Goal: Task Accomplishment & Management: Manage account settings

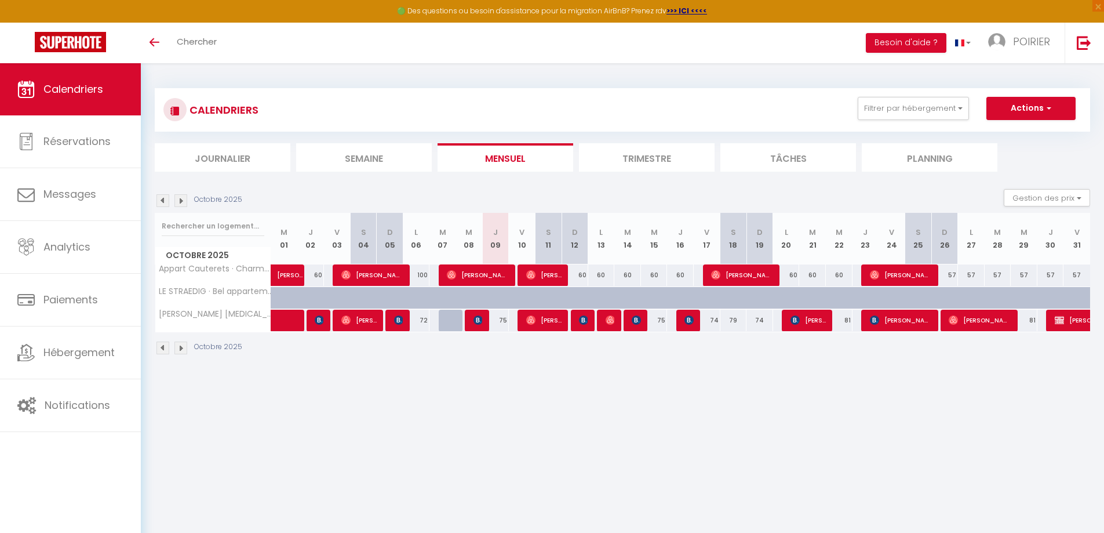
click at [843, 321] on div "81" at bounding box center [839, 320] width 27 height 21
type input "81"
type input "Mer 22 Octobre 2025"
type input "Jeu 23 Octobre 2025"
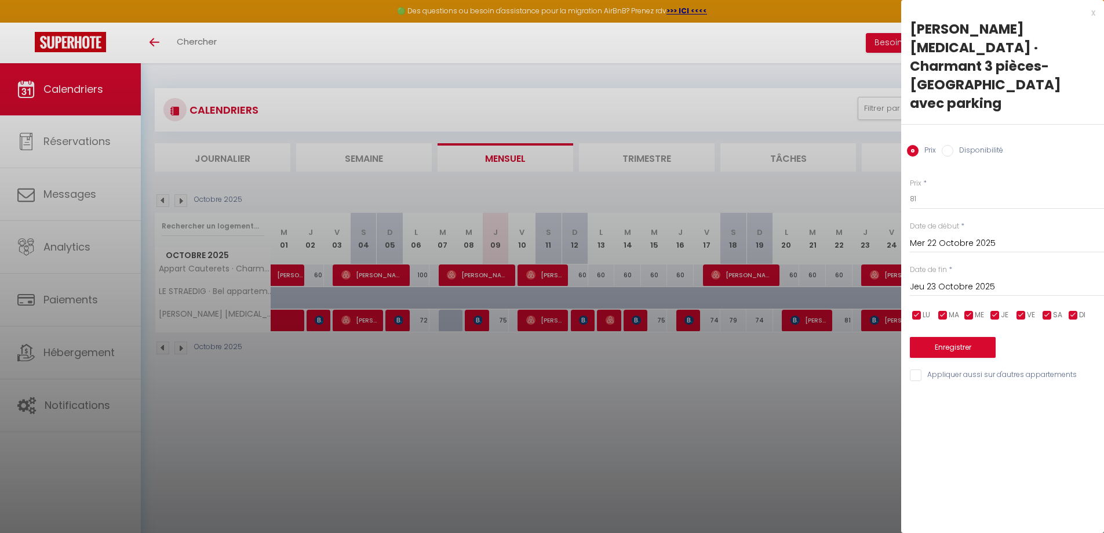
click at [843, 321] on div at bounding box center [552, 266] width 1104 height 533
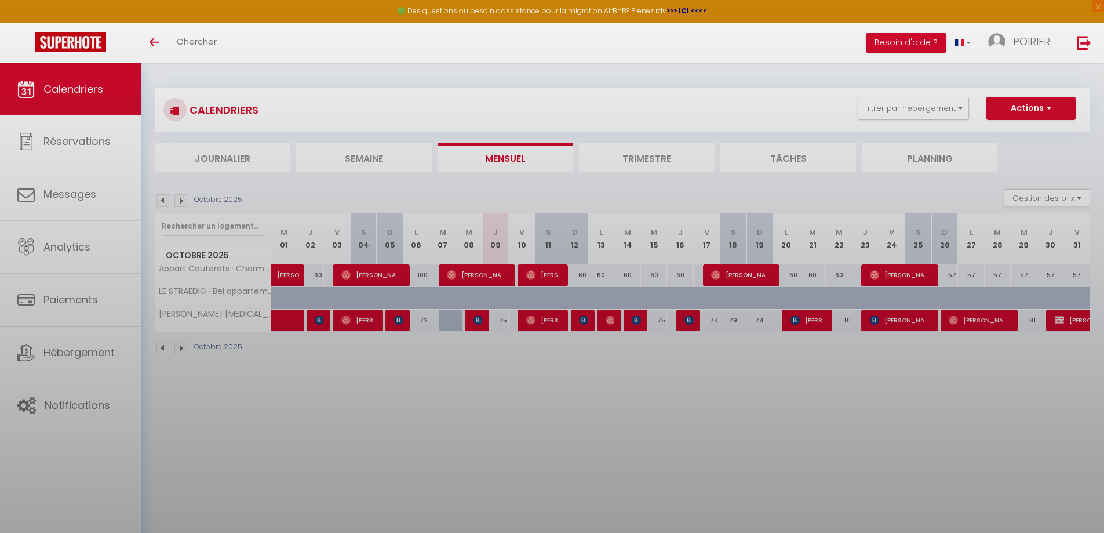
click at [843, 321] on div at bounding box center [552, 266] width 1104 height 533
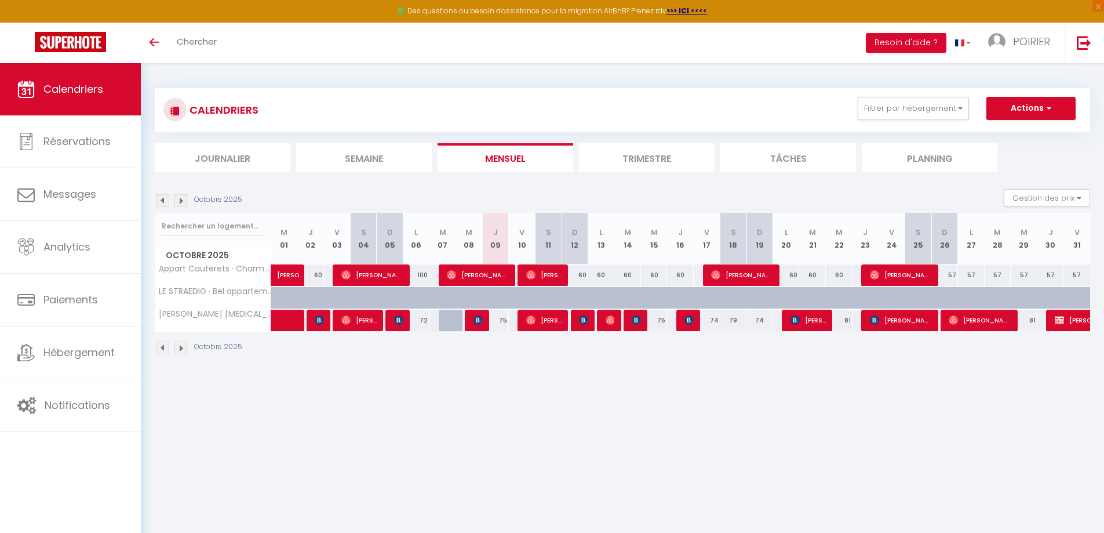
click at [843, 321] on div "81" at bounding box center [839, 320] width 27 height 21
type input "81"
type input "Mer 22 Octobre 2025"
type input "Jeu 23 Octobre 2025"
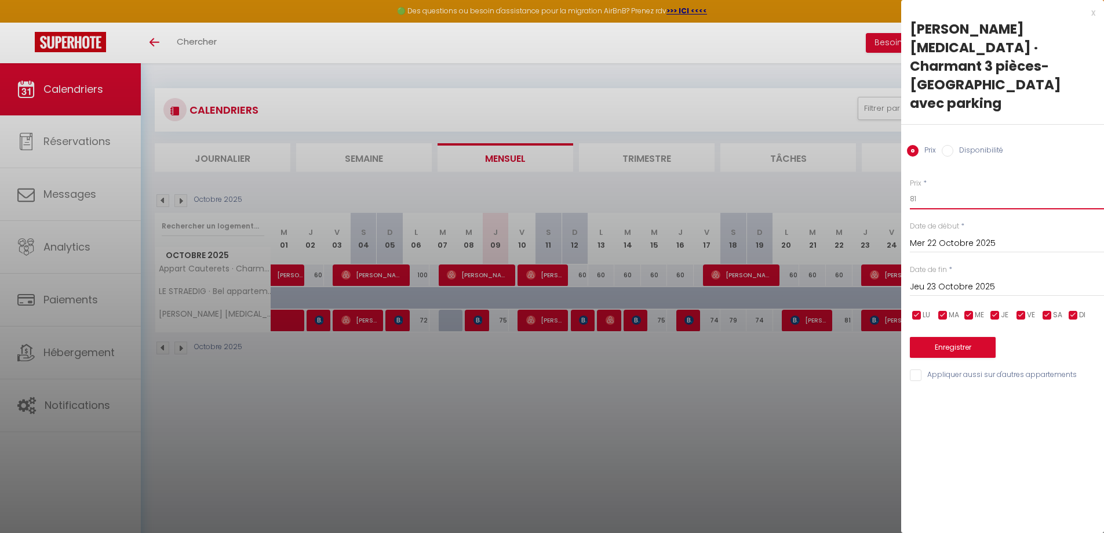
click at [914, 188] on input "81" at bounding box center [1007, 198] width 194 height 21
drag, startPoint x: 922, startPoint y: 163, endPoint x: 903, endPoint y: 163, distance: 18.6
click at [903, 163] on div "Prix * 81 Statut * Disponible Indisponible Date de début * Mer 22 Octobre 2025 …" at bounding box center [1002, 272] width 203 height 219
drag, startPoint x: 923, startPoint y: 164, endPoint x: 896, endPoint y: 163, distance: 27.8
click at [896, 163] on body "🟢 Des questions ou besoin d'assistance pour la migration AirBnB? Prenez rdv >>>…" at bounding box center [552, 329] width 1104 height 533
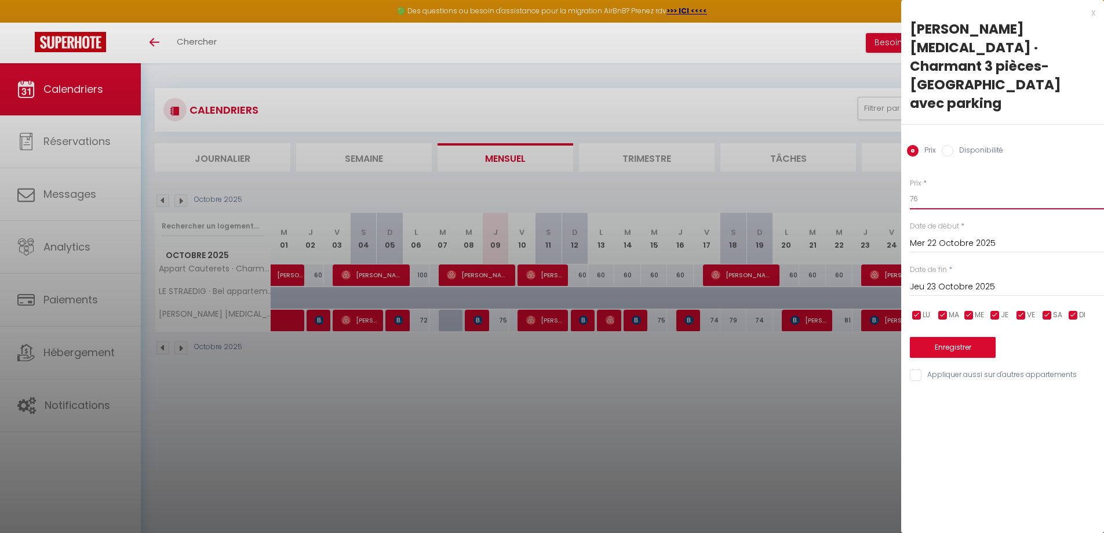
type input "76"
click at [947, 337] on button "Enregistrer" at bounding box center [953, 347] width 86 height 21
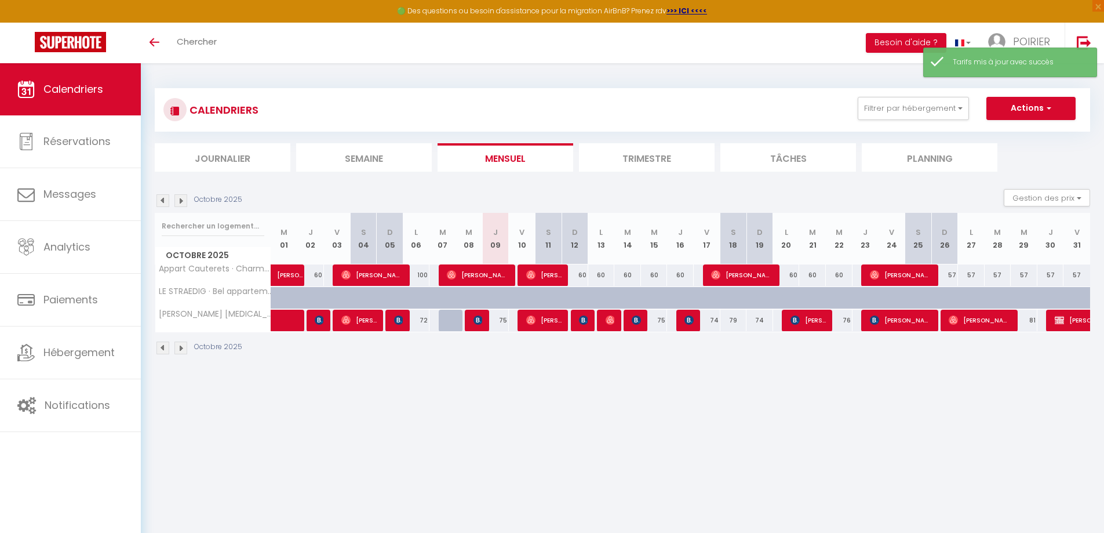
click at [1027, 318] on div "81" at bounding box center [1024, 320] width 27 height 21
type input "81"
type input "Mer 29 Octobre 2025"
type input "Jeu 30 Octobre 2025"
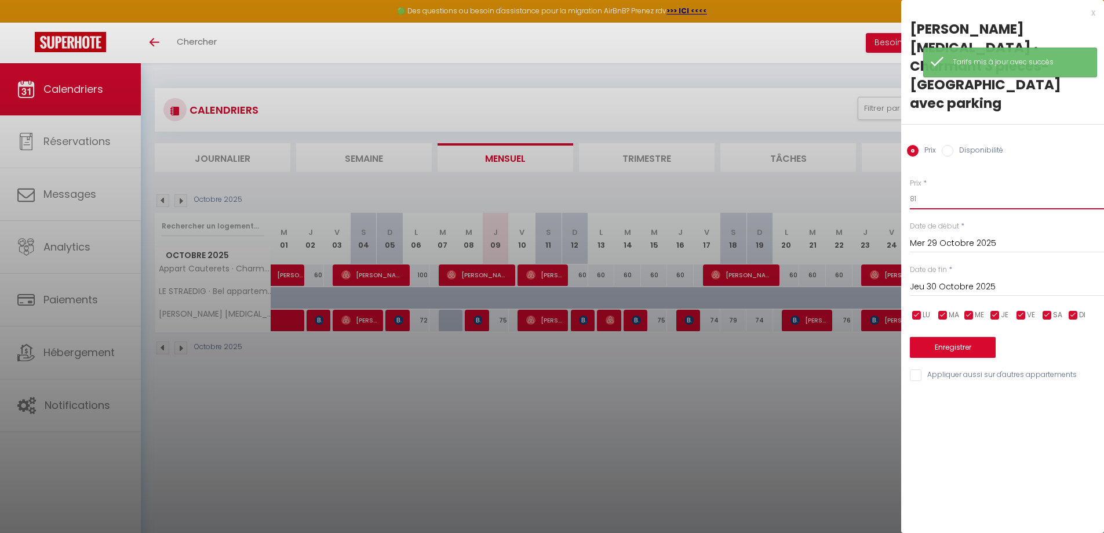
drag, startPoint x: 932, startPoint y: 166, endPoint x: 875, endPoint y: 164, distance: 56.8
click at [876, 164] on body "🟢 Des questions ou besoin d'assistance pour la migration AirBnB? Prenez rdv >>>…" at bounding box center [552, 329] width 1104 height 533
type input "76"
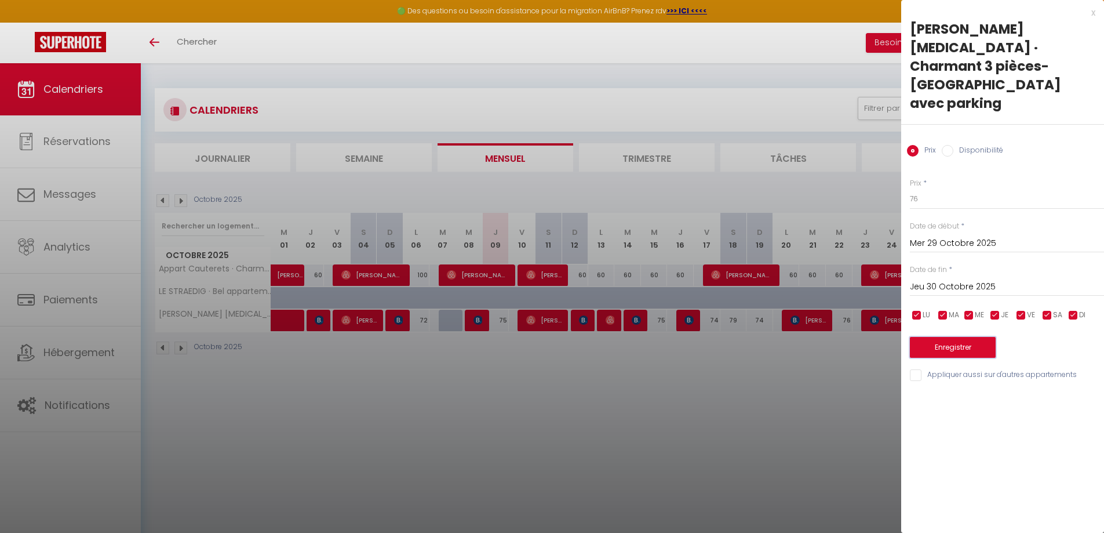
click at [947, 337] on button "Enregistrer" at bounding box center [953, 347] width 86 height 21
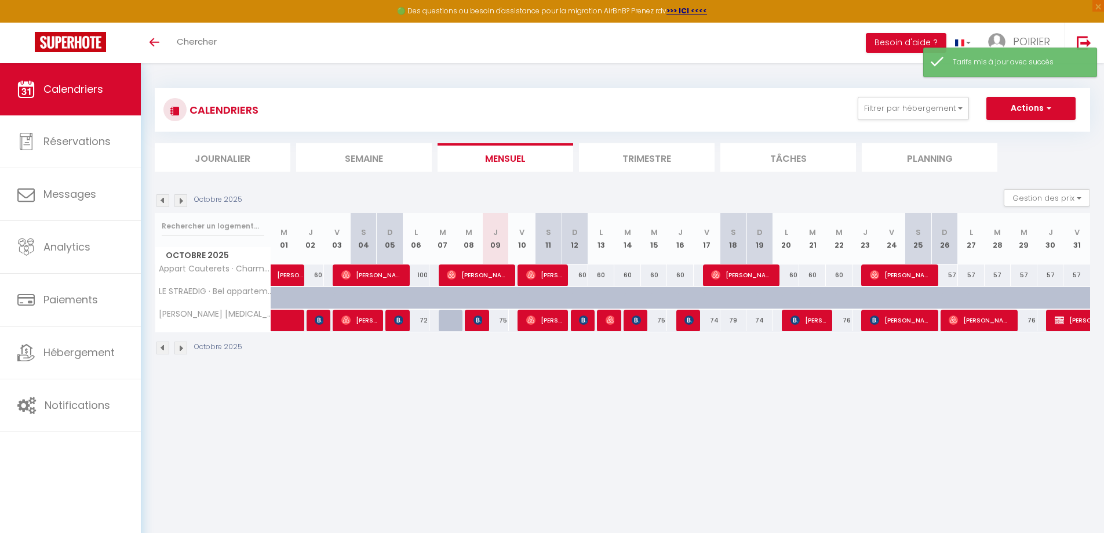
click at [179, 199] on img at bounding box center [180, 200] width 13 height 13
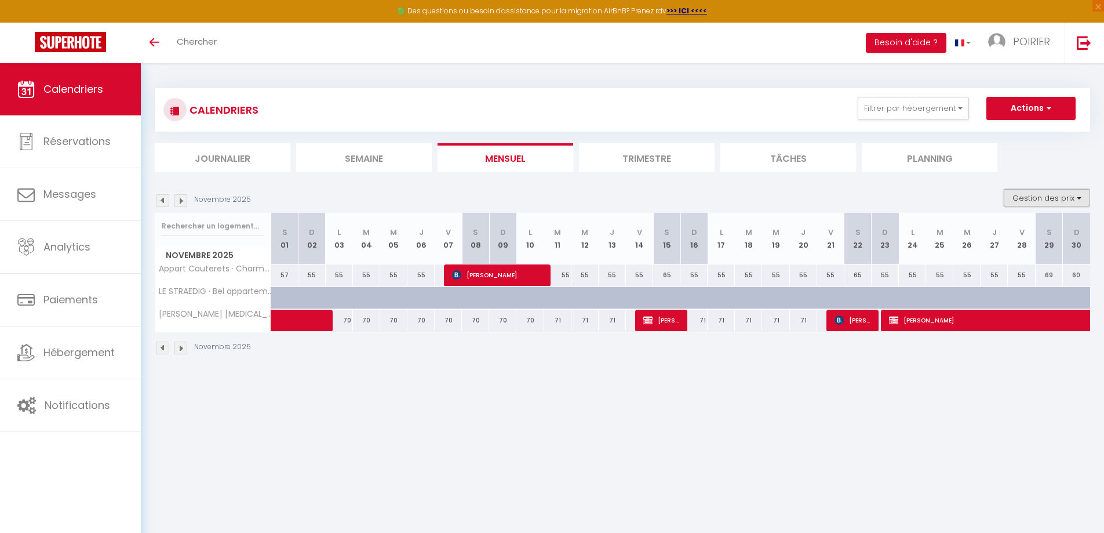
click at [1026, 200] on button "Gestion des prix" at bounding box center [1047, 197] width 86 height 17
click at [1020, 235] on input "Nb Nuits minimum" at bounding box center [1037, 234] width 104 height 12
checkbox input "true"
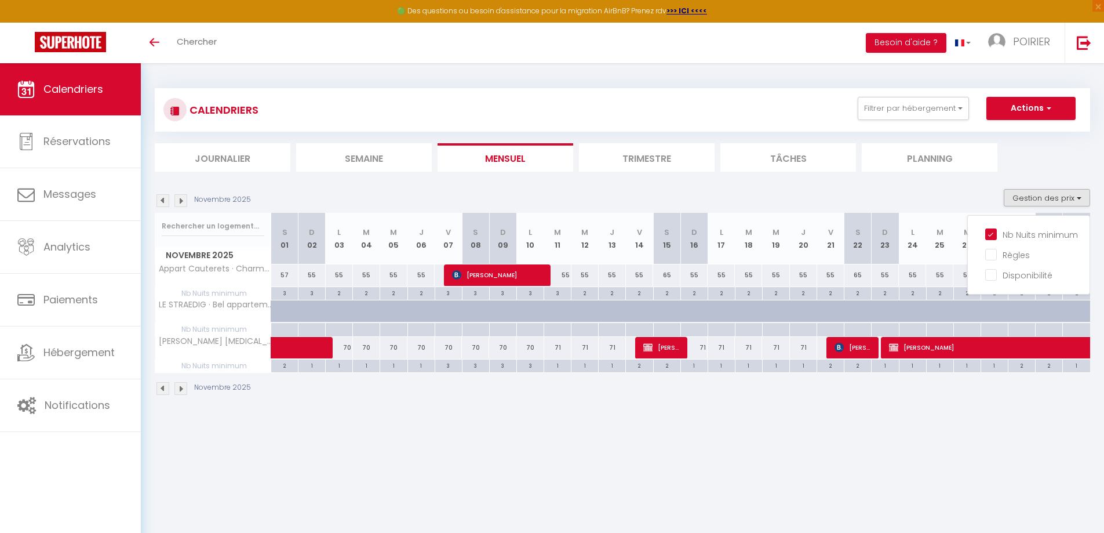
click at [158, 202] on img at bounding box center [163, 200] width 13 height 13
